Goal: Obtain resource: Obtain resource

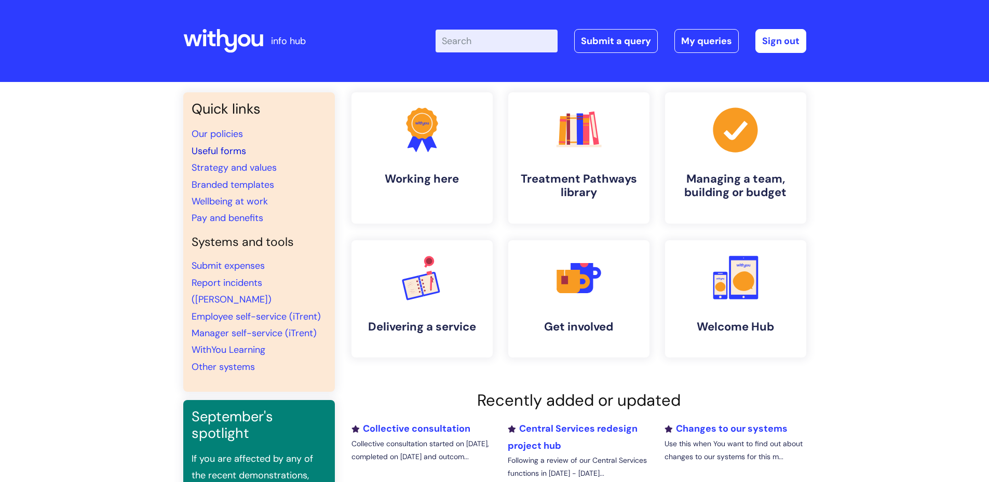
click at [219, 148] on link "Useful forms" at bounding box center [219, 151] width 55 height 12
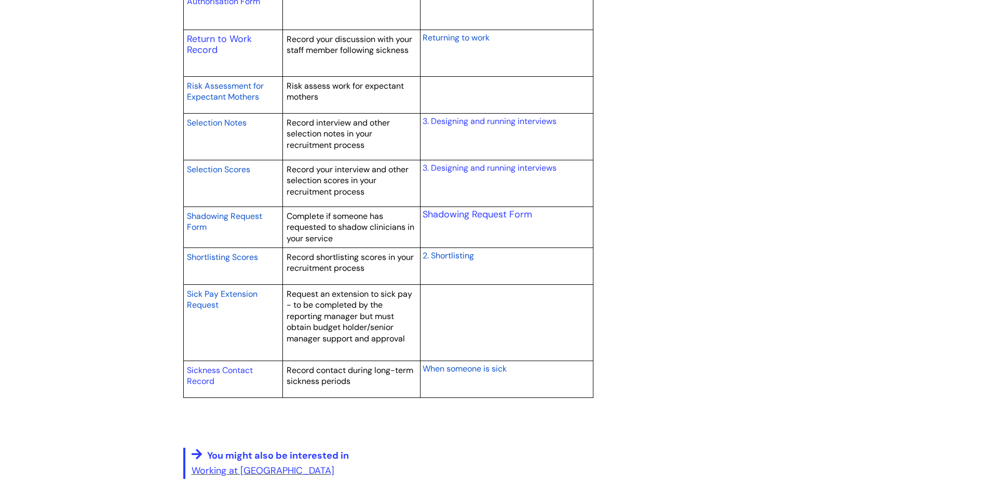
scroll to position [1583, 0]
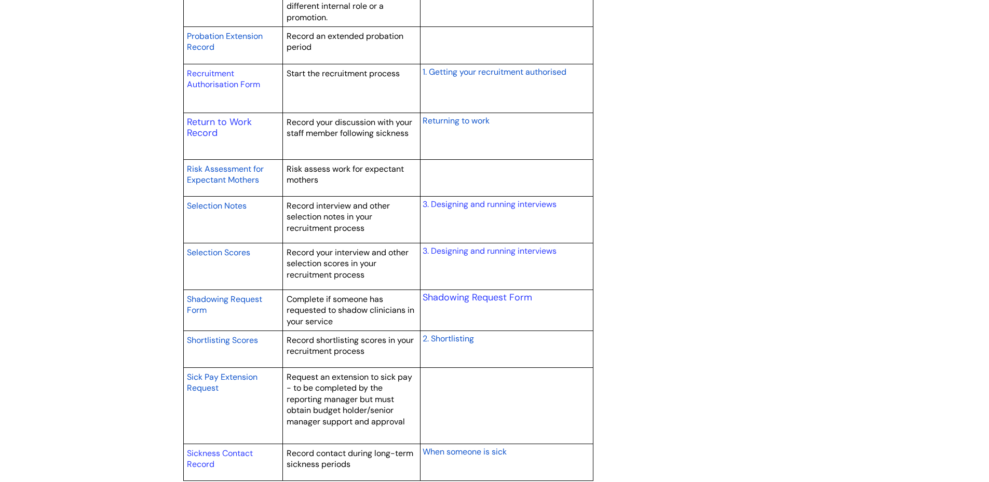
click at [459, 123] on span "Returning to work" at bounding box center [456, 120] width 67 height 11
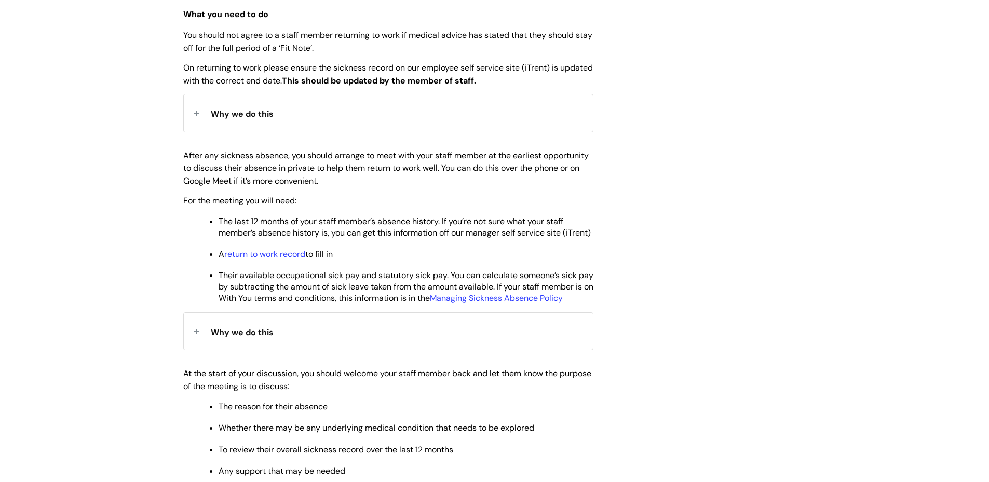
scroll to position [415, 0]
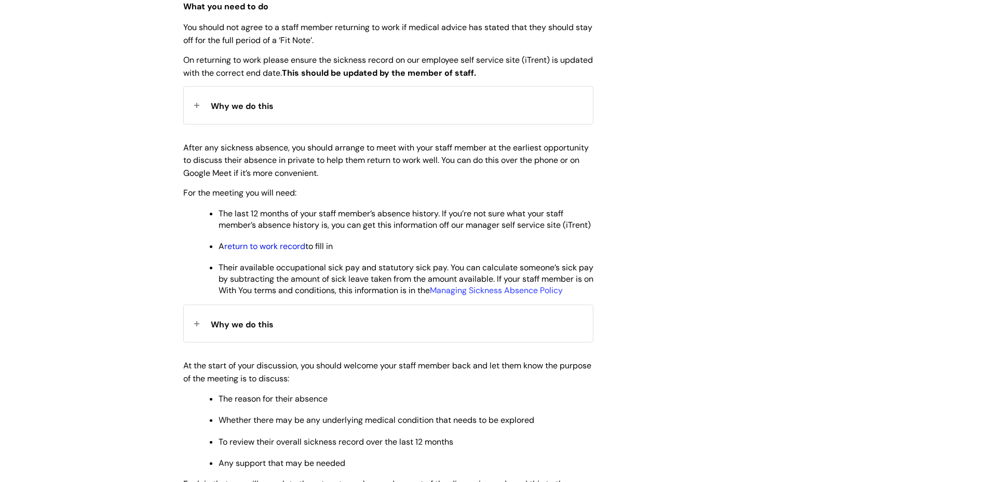
click at [274, 252] on link "return to work record" at bounding box center [264, 246] width 81 height 11
